Goal: Download file/media

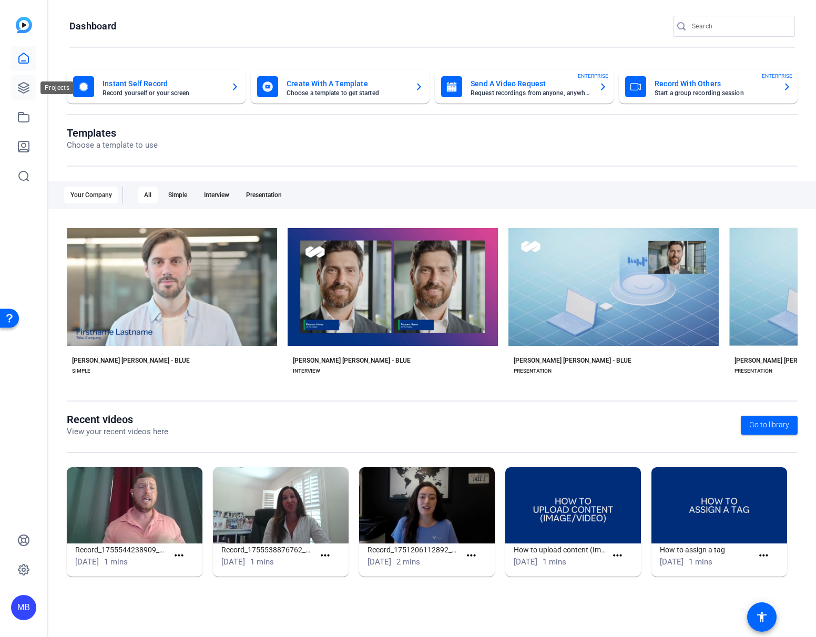
click at [15, 89] on link at bounding box center [23, 87] width 25 height 25
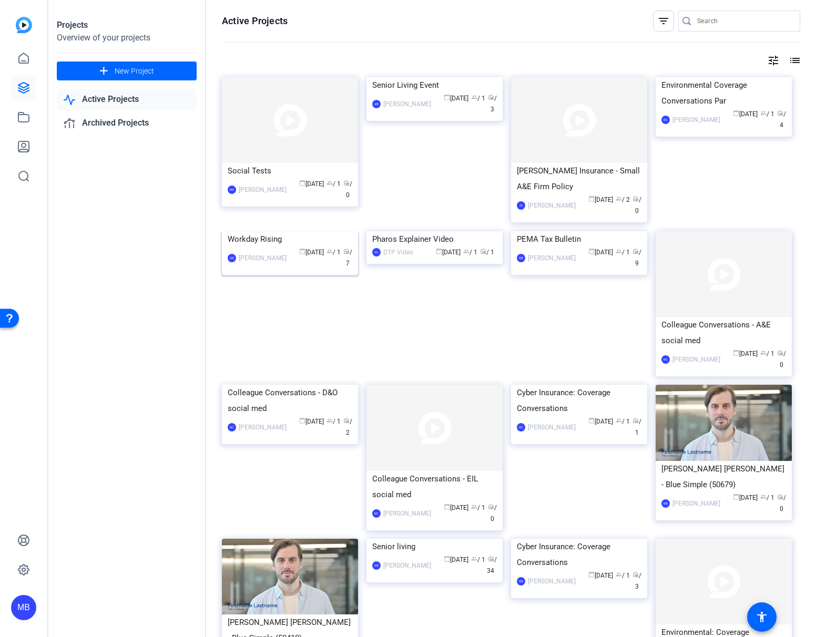
click at [279, 231] on img at bounding box center [290, 231] width 136 height 0
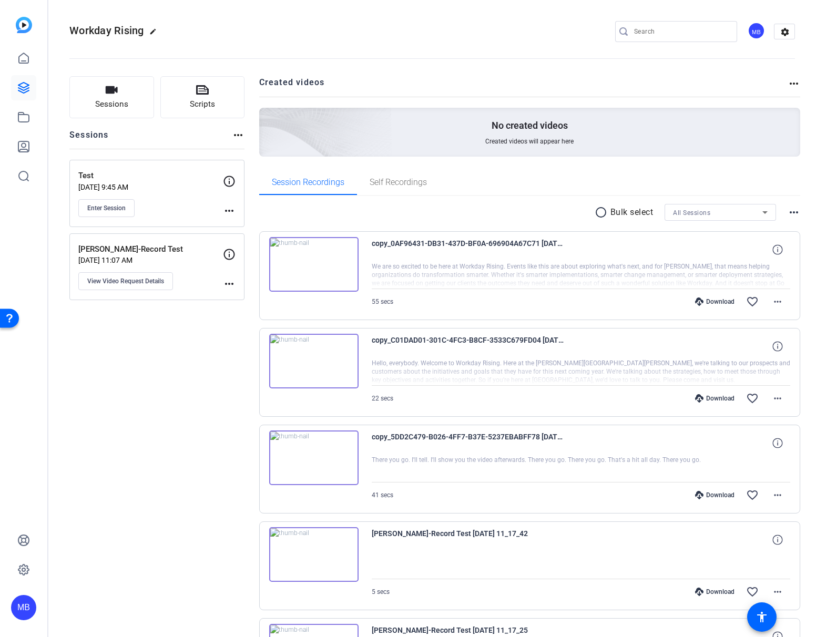
scroll to position [310, 0]
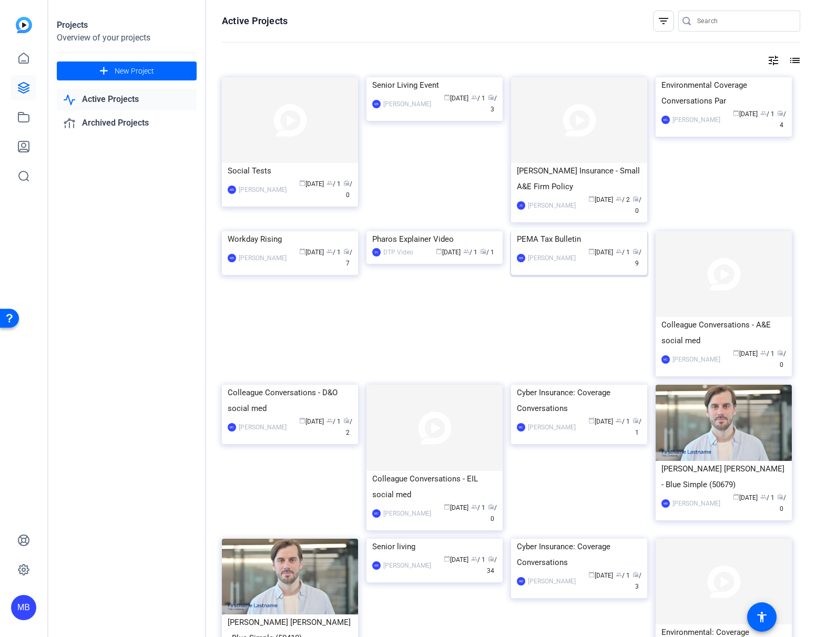
click at [585, 231] on img at bounding box center [579, 231] width 136 height 0
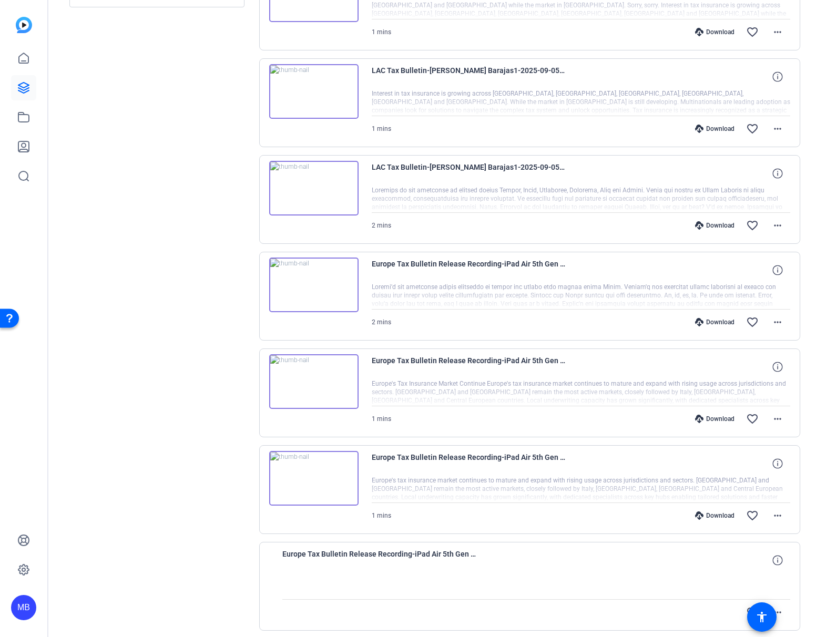
scroll to position [420, 0]
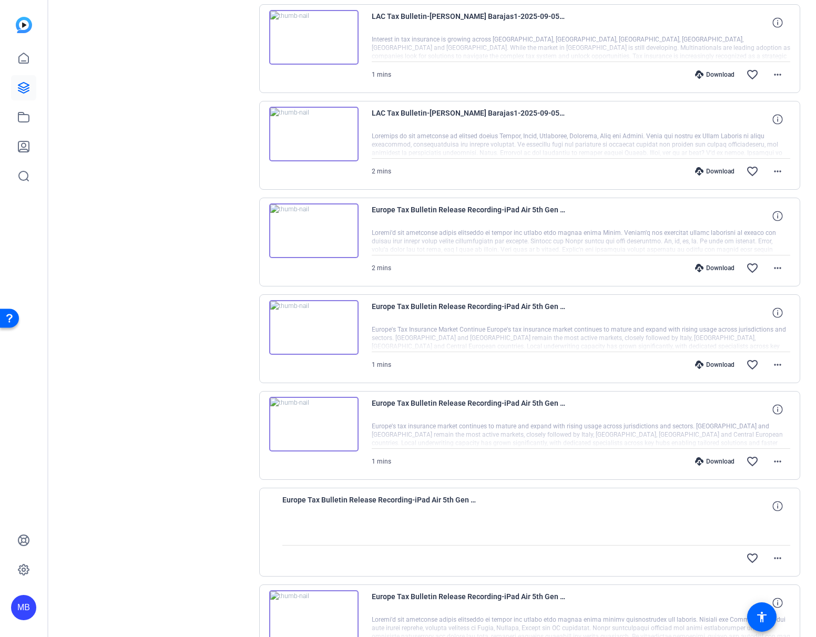
click at [714, 267] on div "Download" at bounding box center [715, 268] width 50 height 8
click at [772, 266] on mat-icon "more_horiz" at bounding box center [777, 268] width 13 height 13
click at [765, 315] on span "Download MP4" at bounding box center [744, 316] width 63 height 13
